Goal: Information Seeking & Learning: Learn about a topic

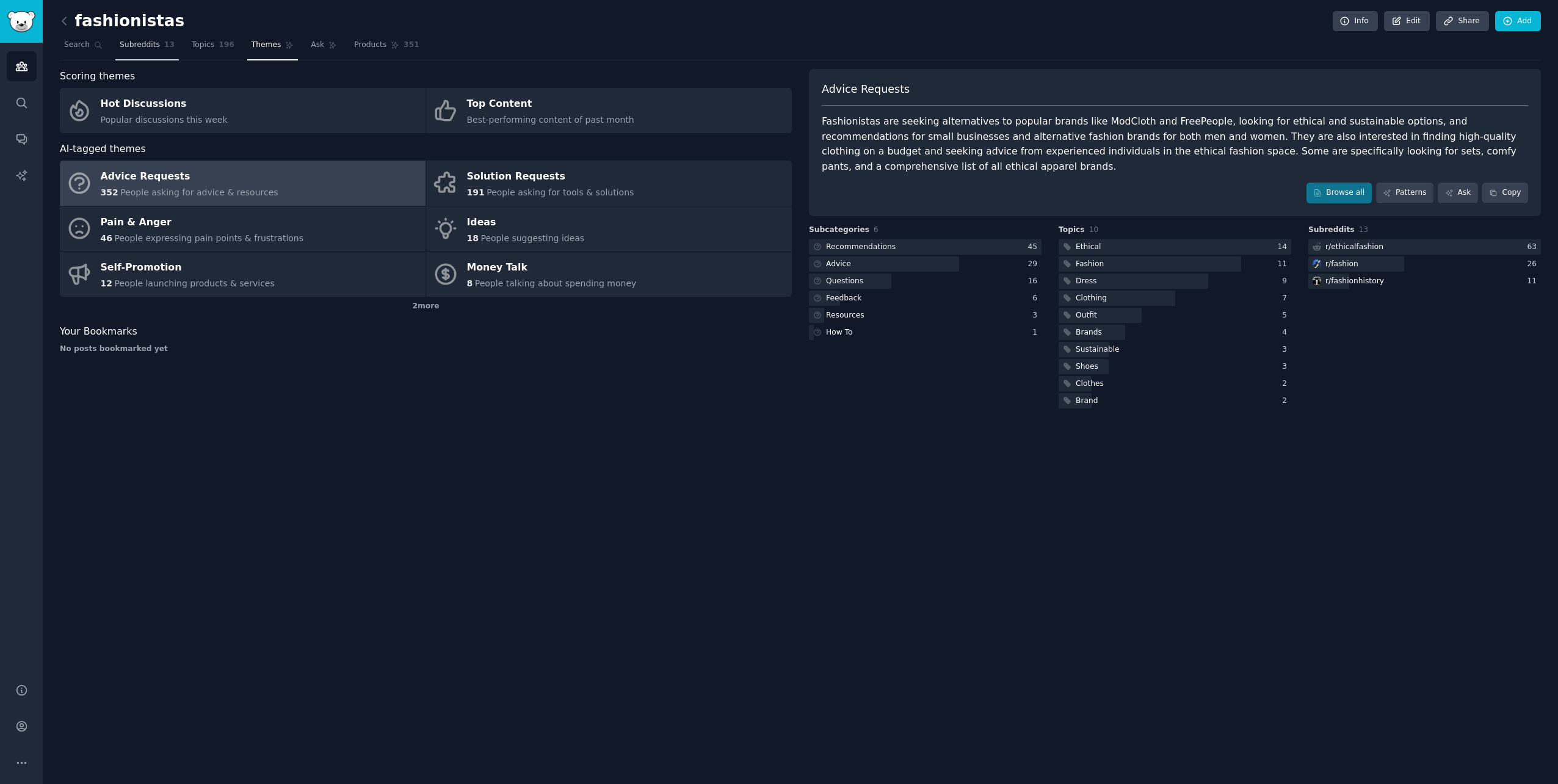
click at [144, 49] on span "Subreddits" at bounding box center [140, 44] width 41 height 11
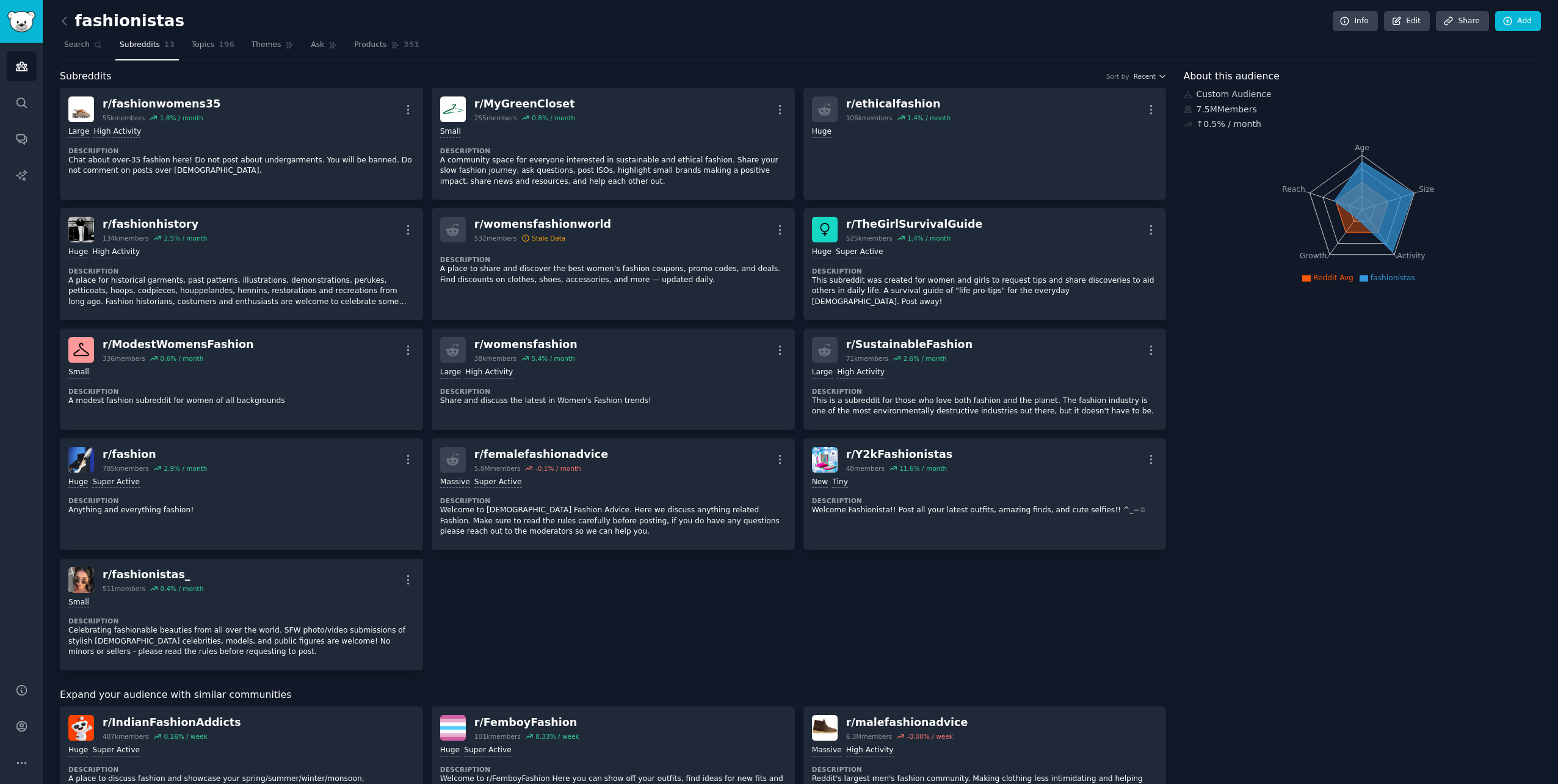
click at [176, 41] on nav "Search Subreddits 13 Topics 196 Themes Ask Products 351" at bounding box center [800, 48] width 1481 height 25
click at [201, 52] on link "Topics 196" at bounding box center [212, 48] width 51 height 25
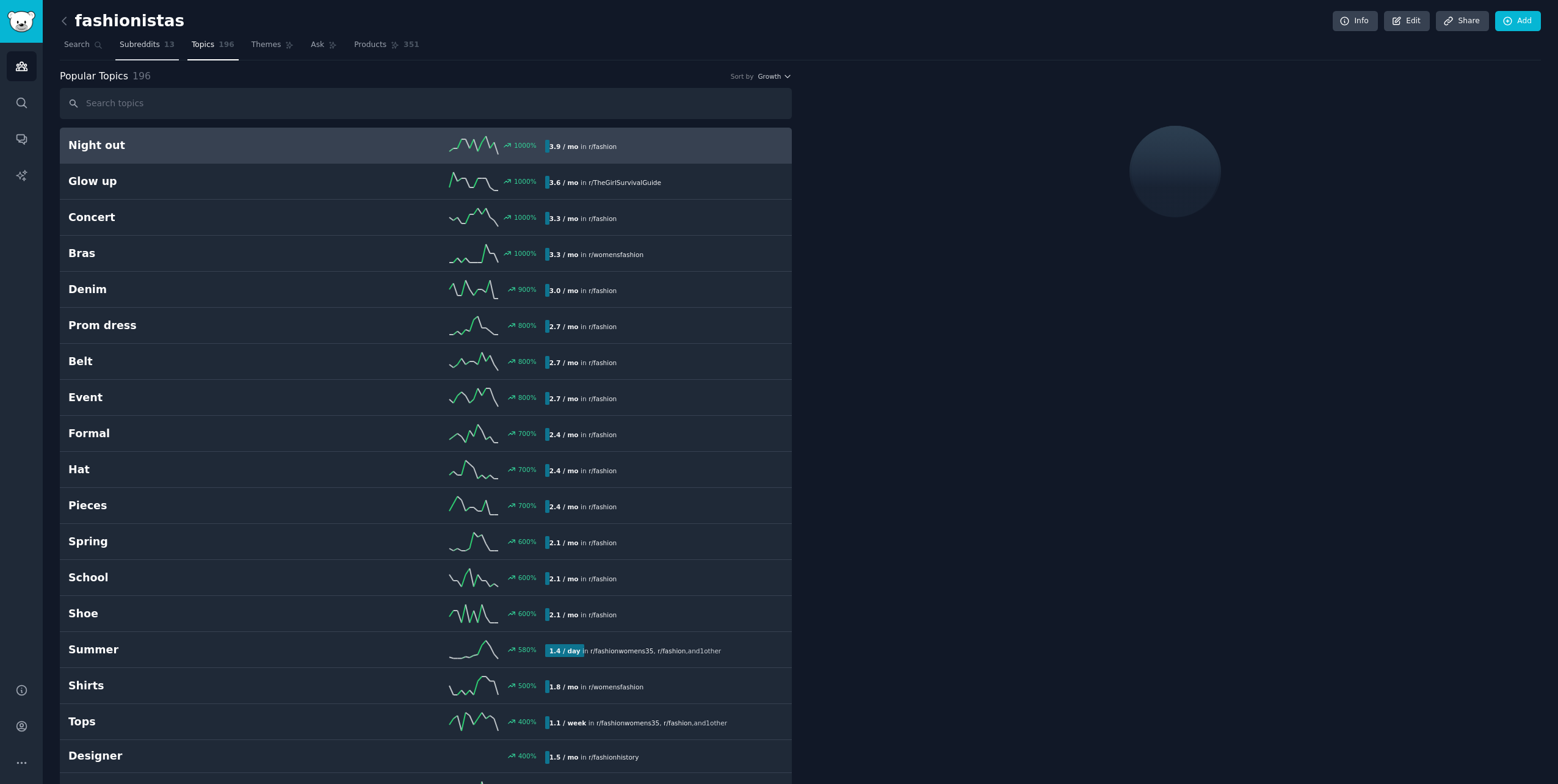
click at [132, 45] on span "Subreddits" at bounding box center [140, 44] width 41 height 11
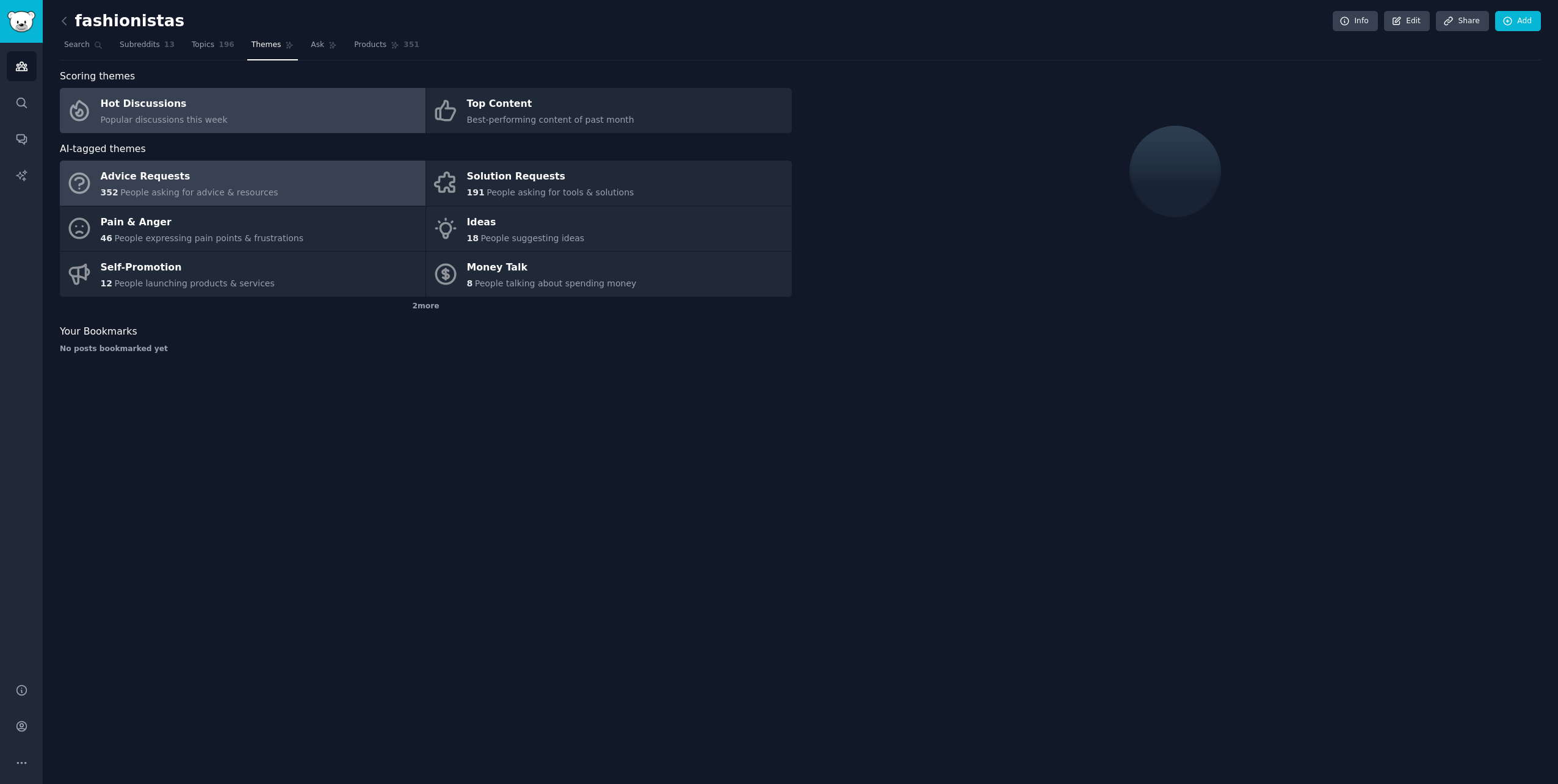
click at [102, 102] on div "Hot Discussions" at bounding box center [164, 104] width 127 height 19
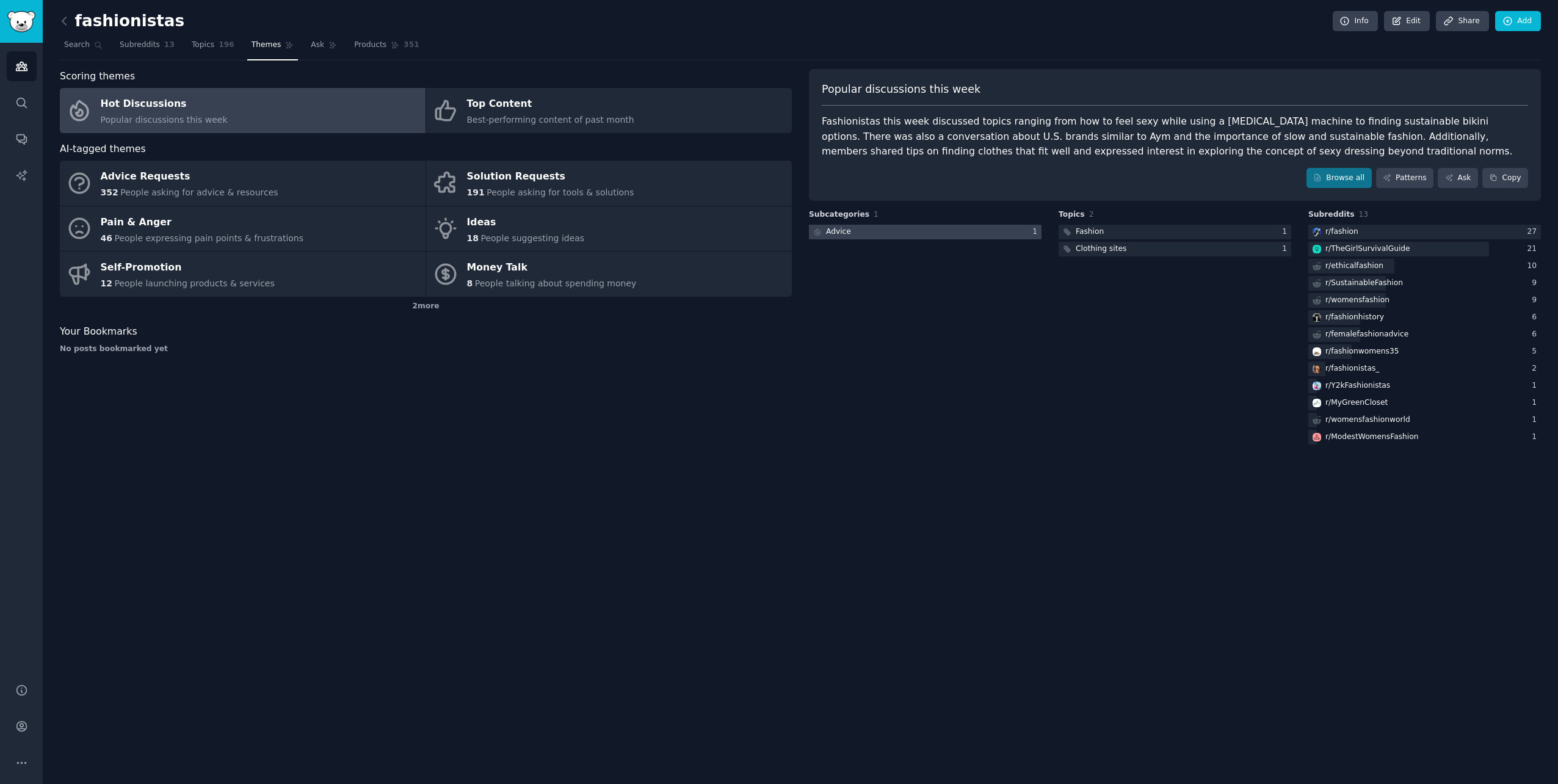
click at [861, 230] on div at bounding box center [925, 232] width 232 height 15
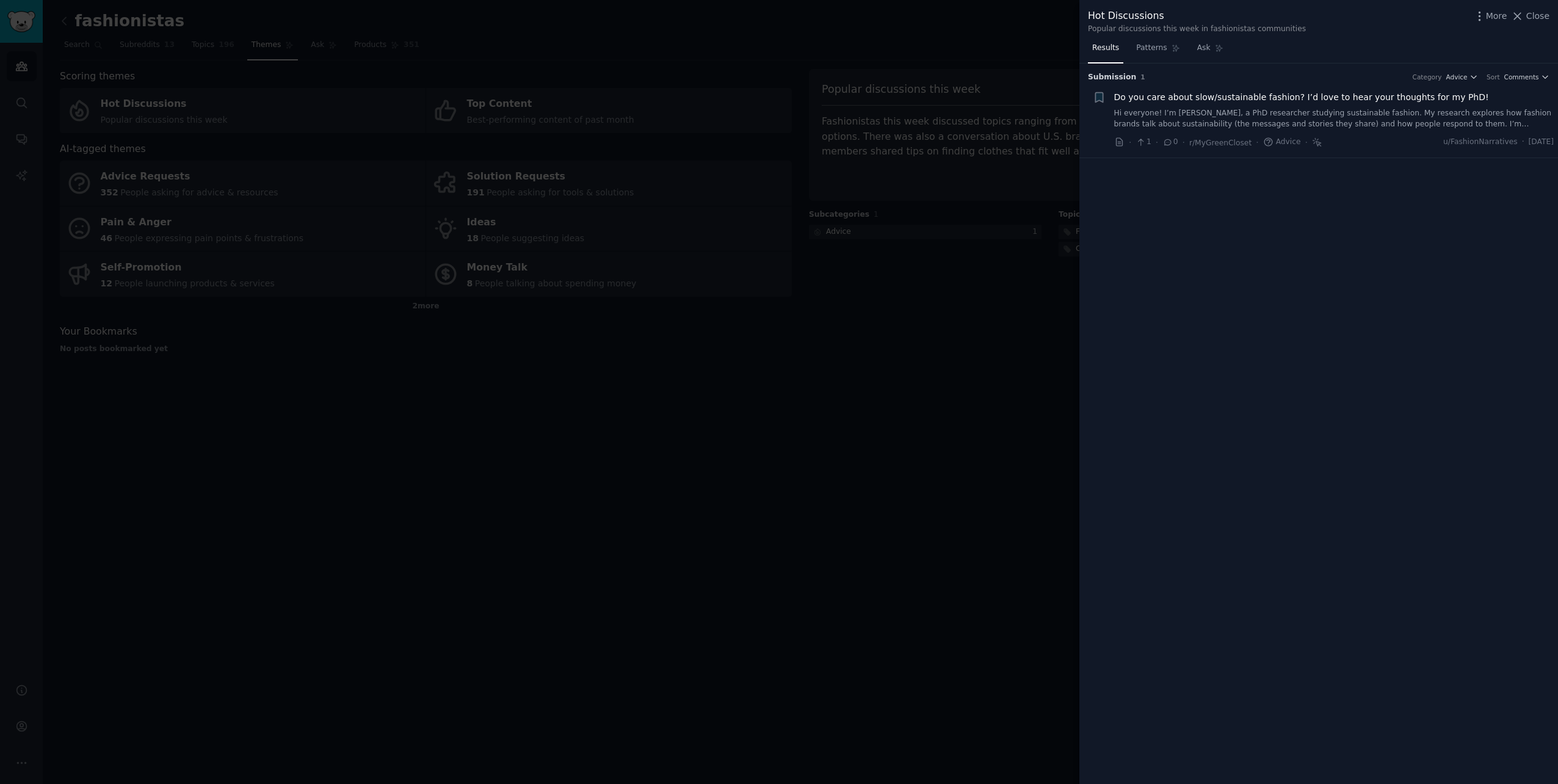
click at [768, 254] on div at bounding box center [779, 392] width 1558 height 784
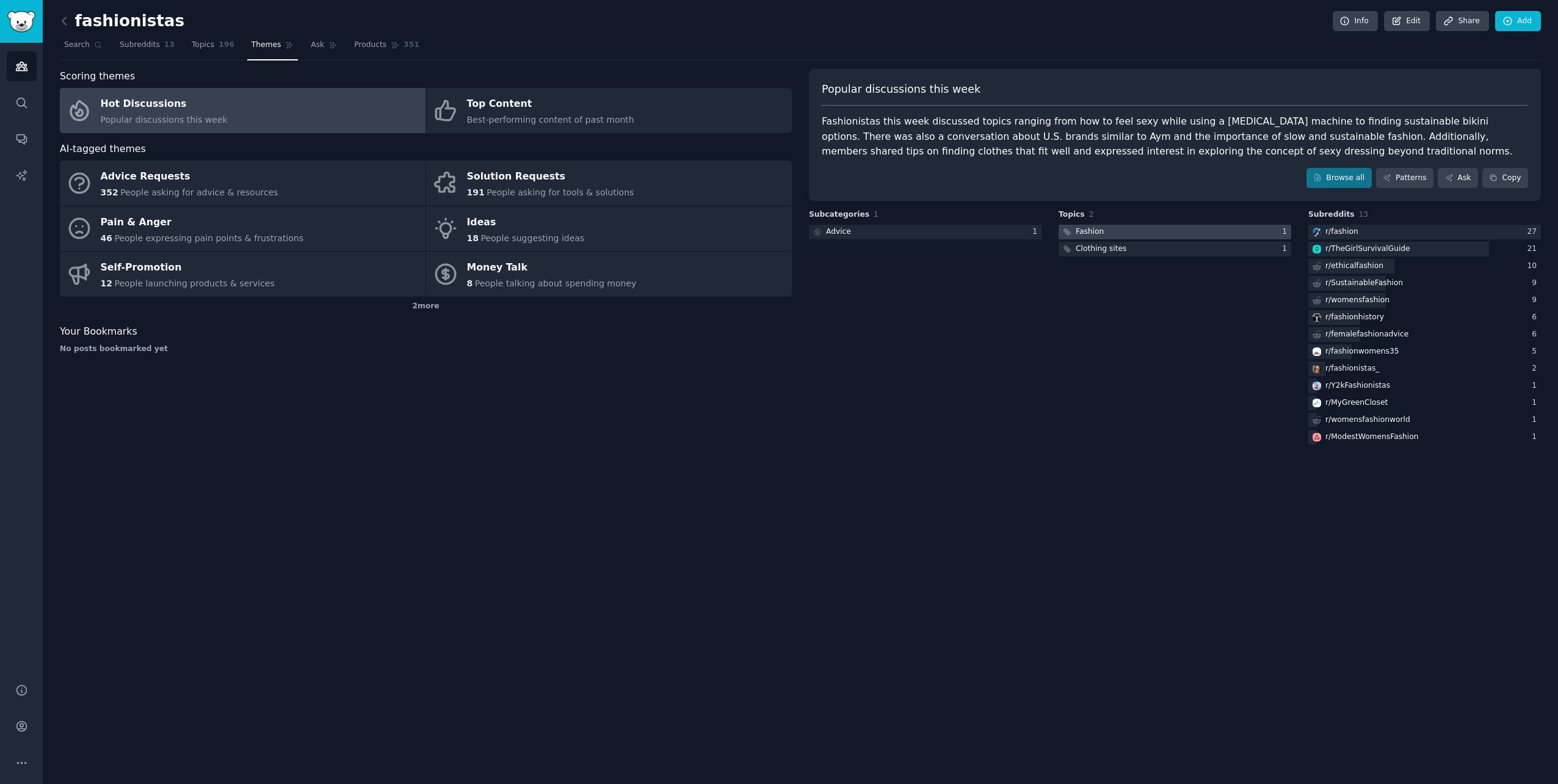
click at [1114, 230] on div at bounding box center [1174, 232] width 232 height 15
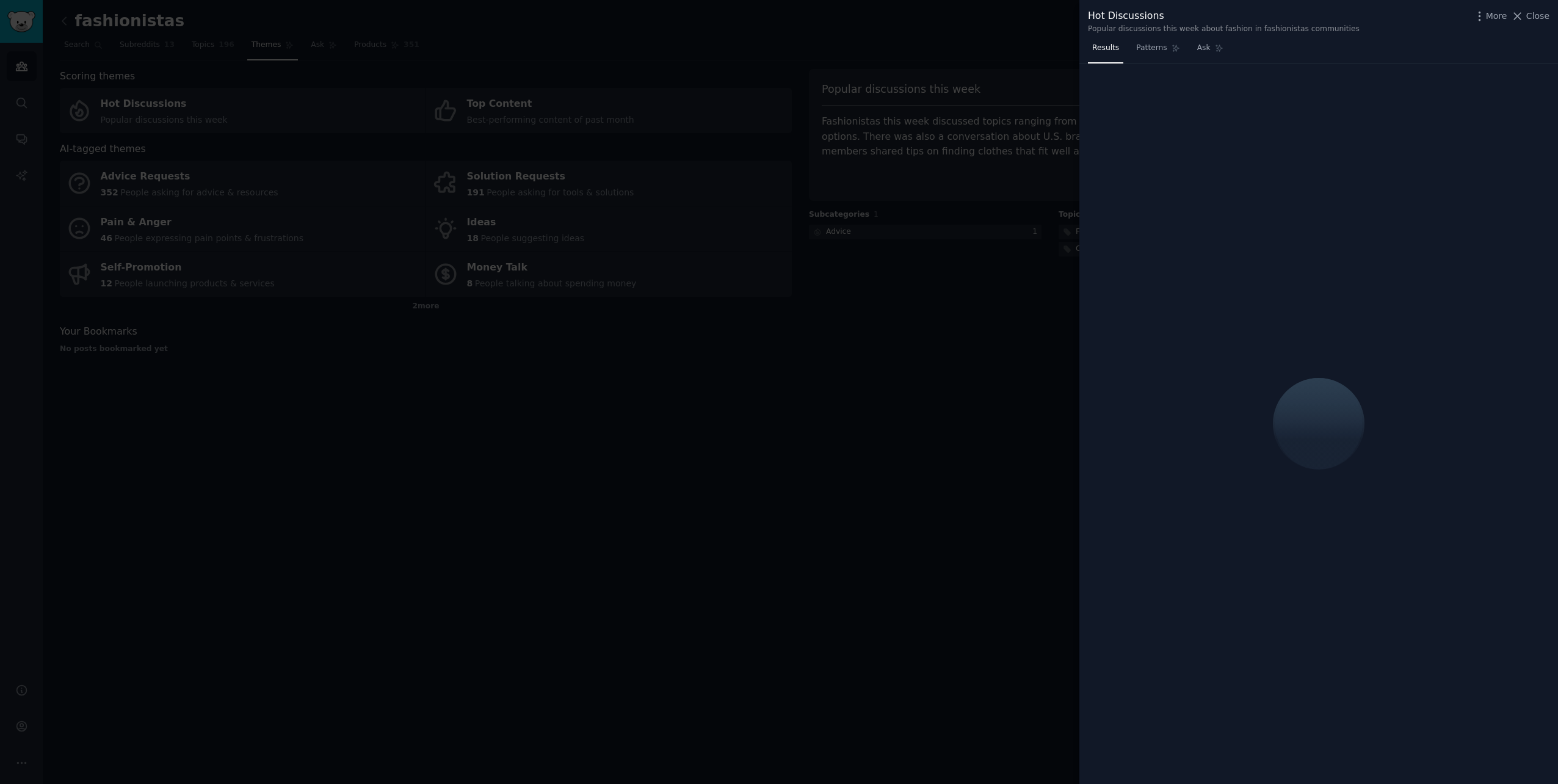
click at [862, 336] on div at bounding box center [779, 392] width 1558 height 784
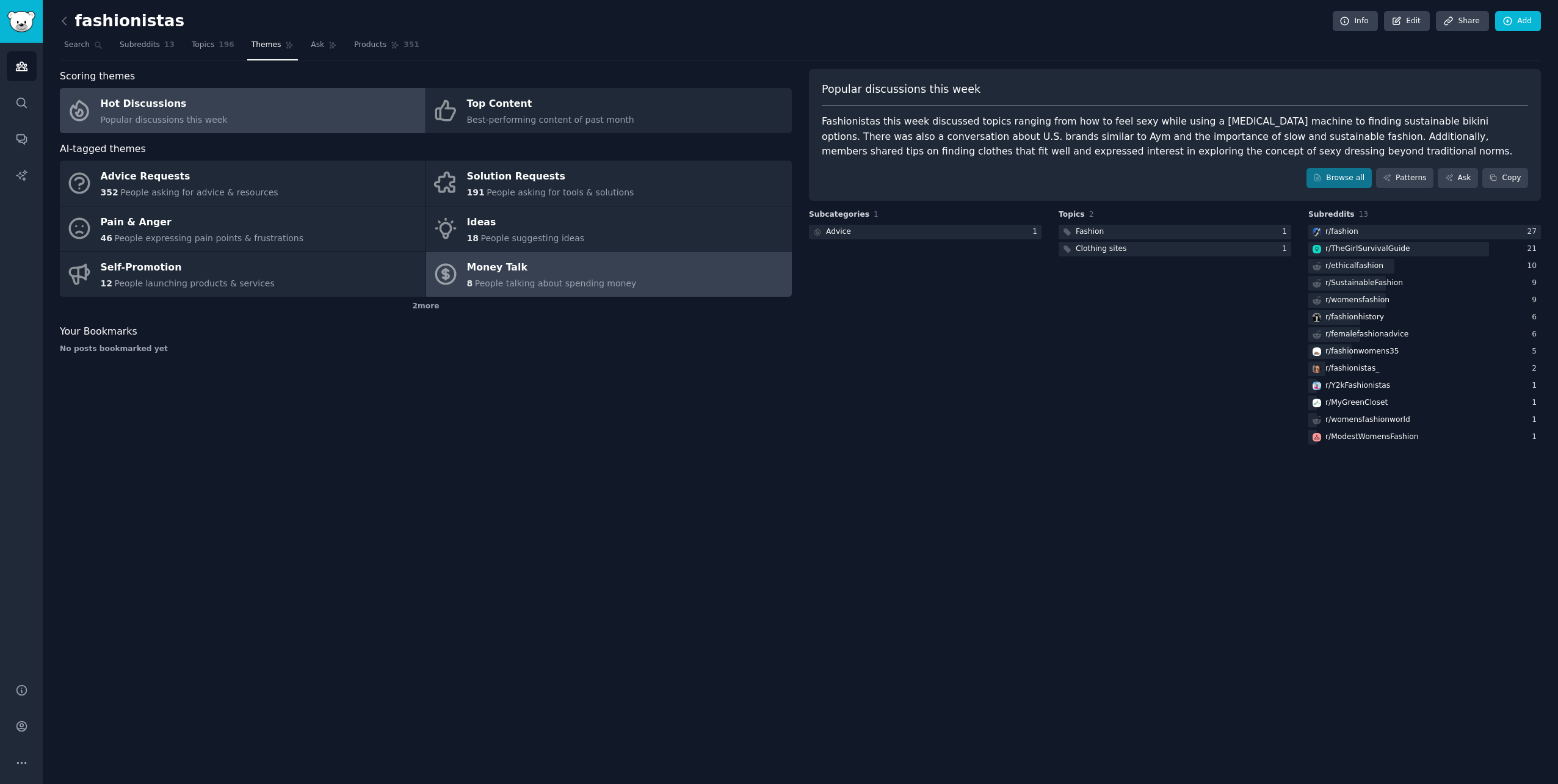
click at [500, 281] on span "People talking about spending money" at bounding box center [556, 284] width 162 height 10
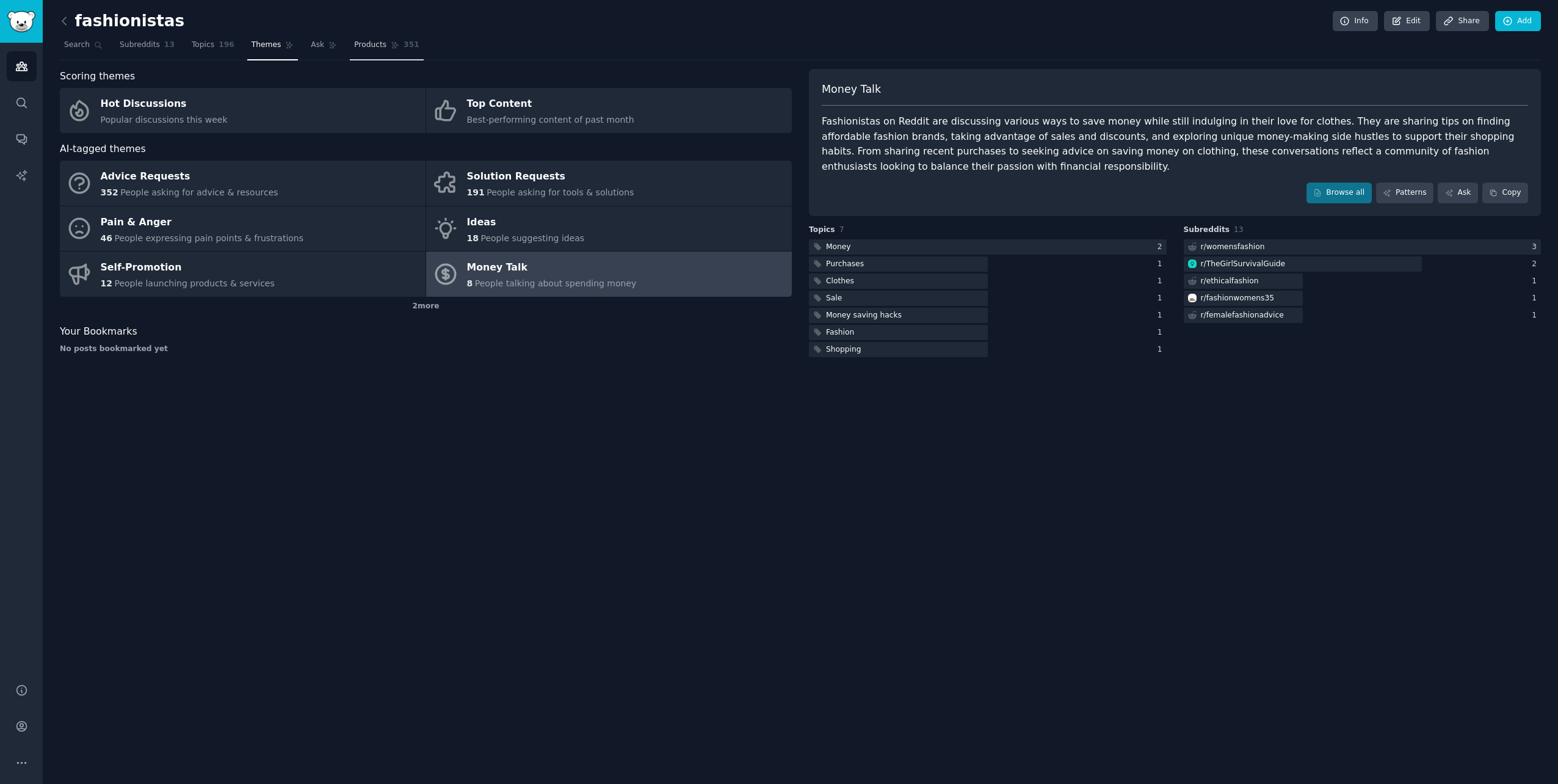
click at [360, 45] on span "Products" at bounding box center [370, 44] width 33 height 11
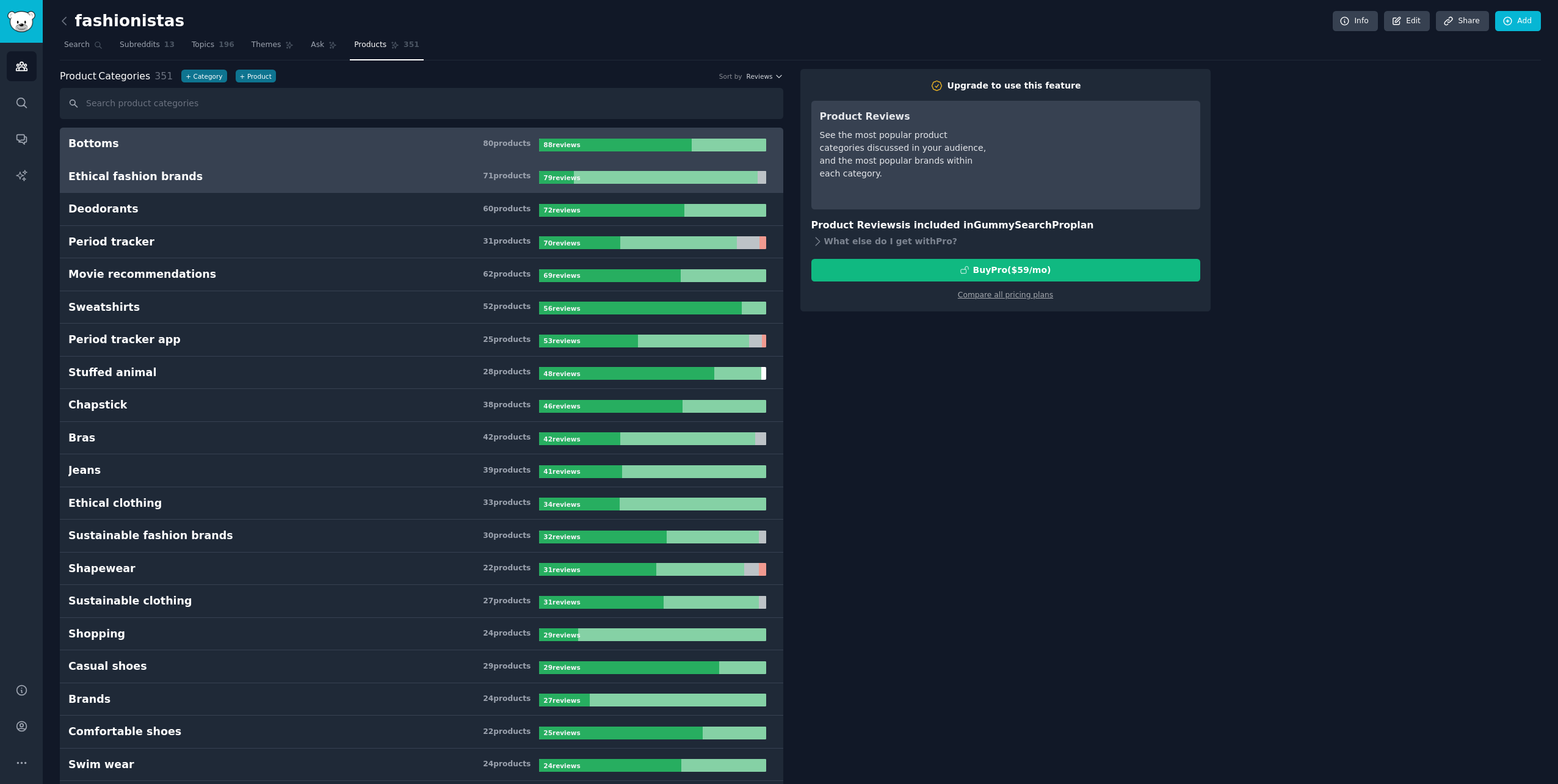
click at [167, 166] on link "Ethical fashion brands 71 product s 79 review s" at bounding box center [422, 176] width 724 height 33
